Goal: Information Seeking & Learning: Learn about a topic

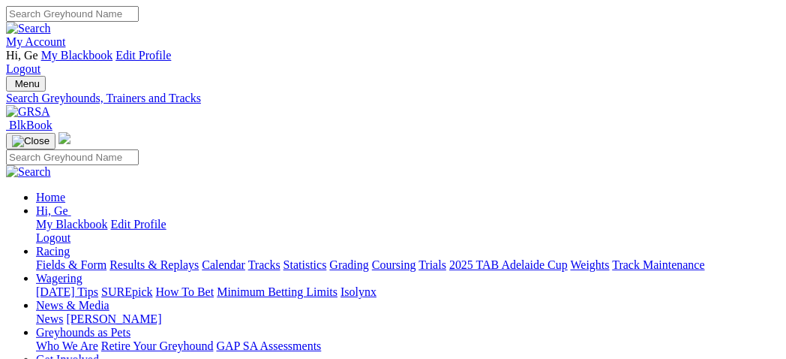
select select "mandurah"
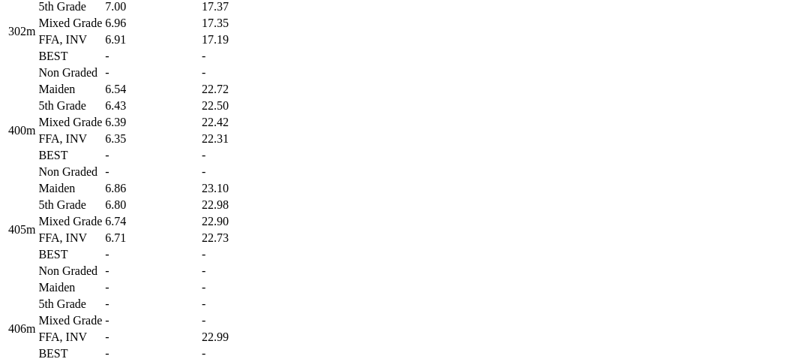
scroll to position [1417, 0]
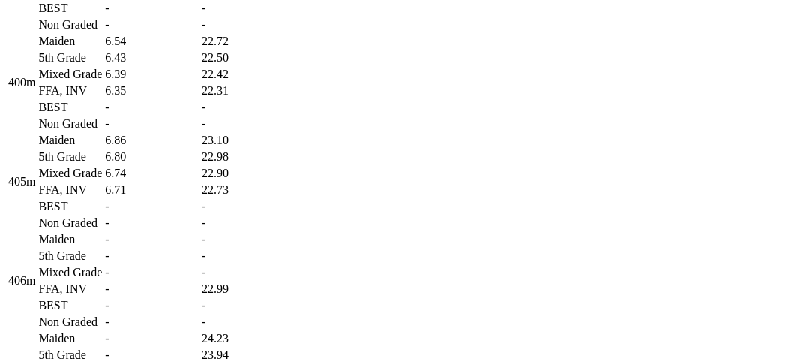
click at [200, 181] on td "6.74" at bounding box center [151, 173] width 95 height 15
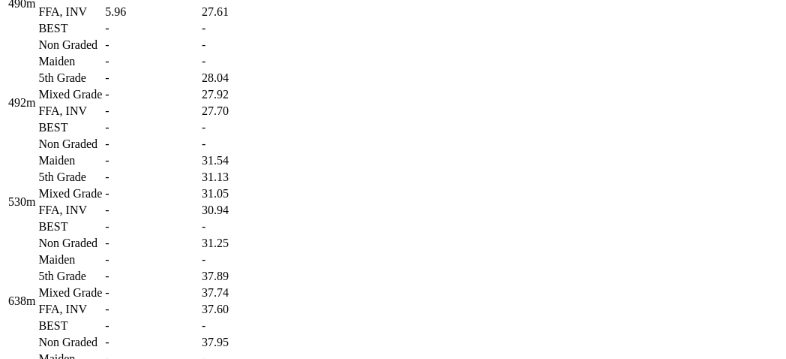
scroll to position [2000, 0]
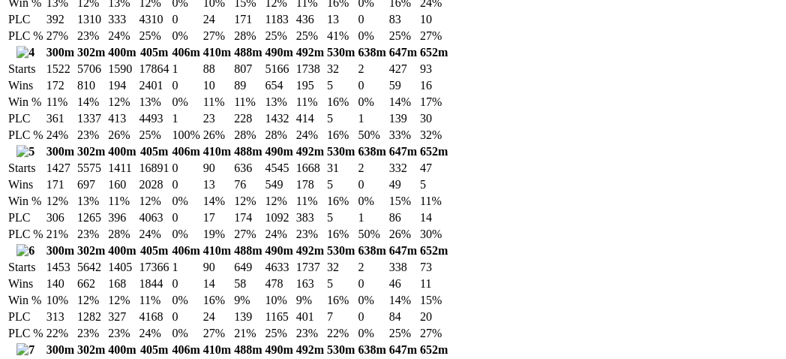
scroll to position [2834, 0]
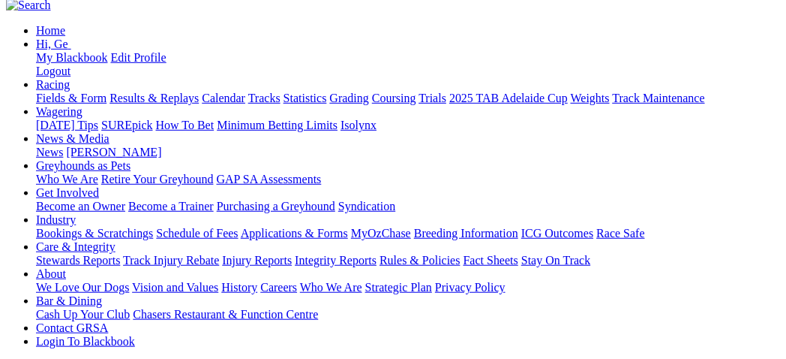
select select "ballarat"
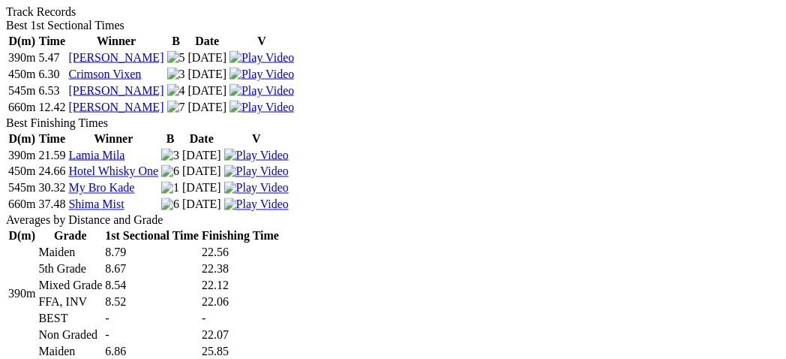
scroll to position [666, 0]
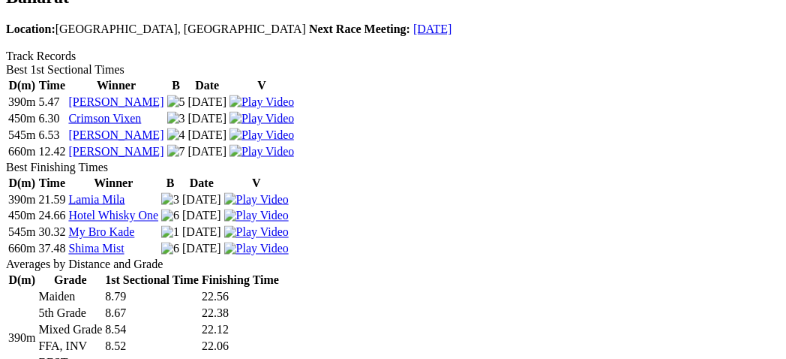
scroll to position [416, 0]
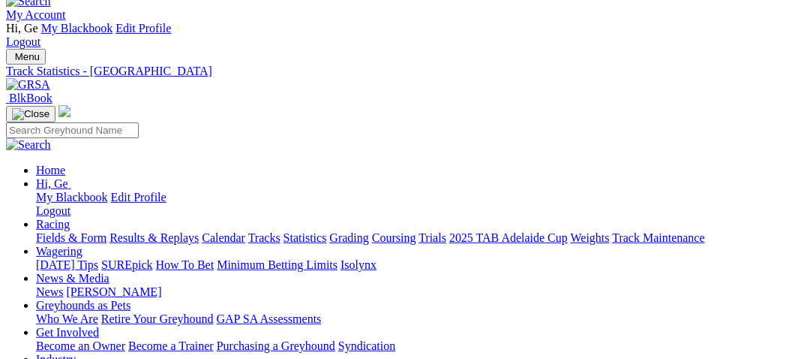
scroll to position [0, 0]
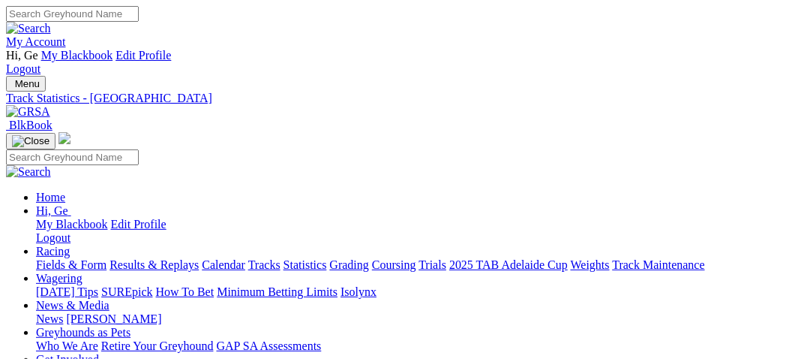
click at [327, 258] on link "Statistics" at bounding box center [306, 264] width 44 height 13
select select "geelong"
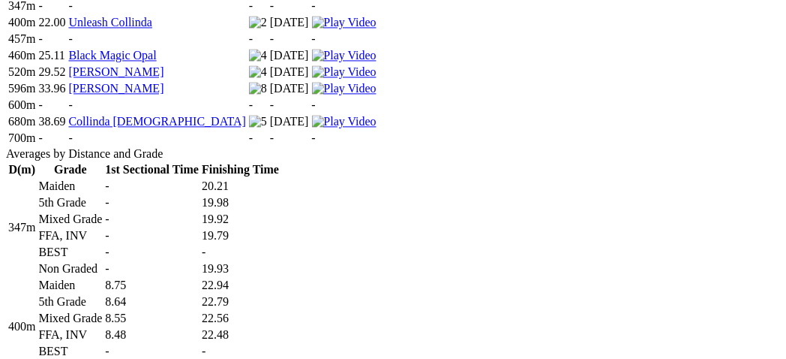
scroll to position [917, 0]
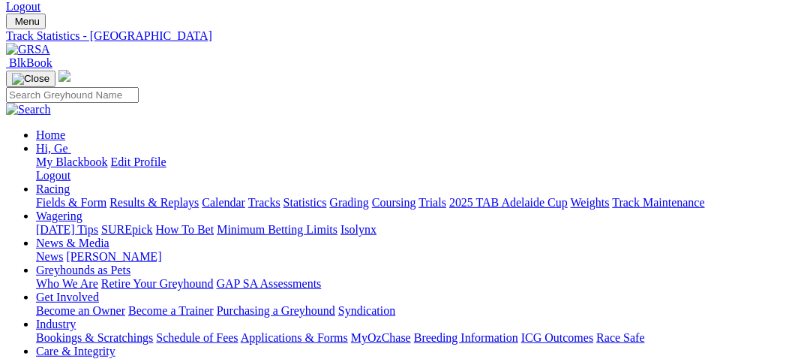
scroll to position [0, 0]
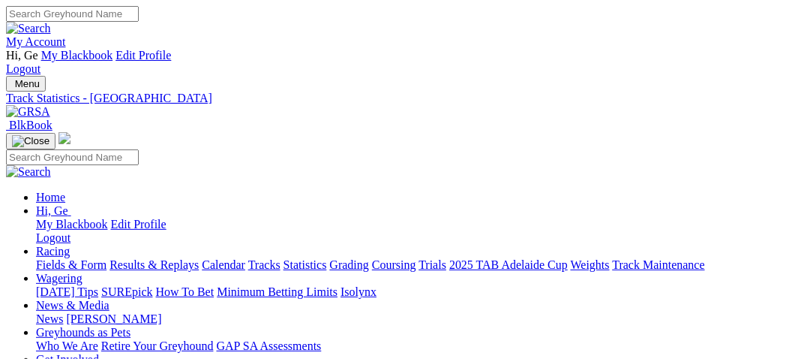
click at [327, 258] on link "Statistics" at bounding box center [306, 264] width 44 height 13
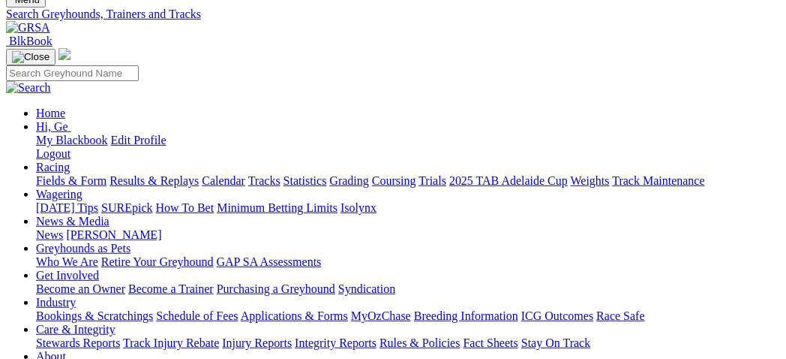
scroll to position [83, 0]
select select "warrnambool"
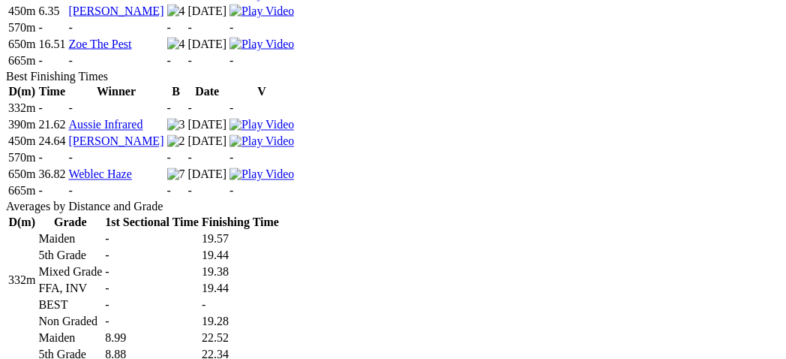
scroll to position [726, 0]
